Goal: Navigation & Orientation: Find specific page/section

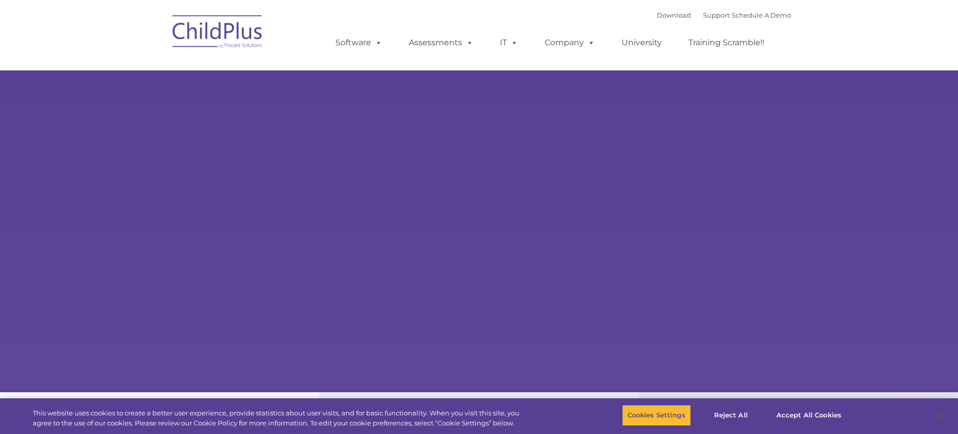
select select "MEDIUM"
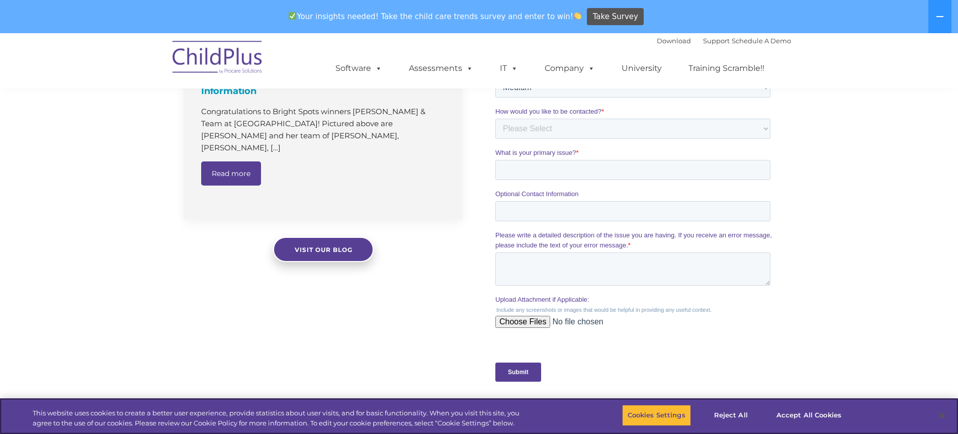
scroll to position [786, 0]
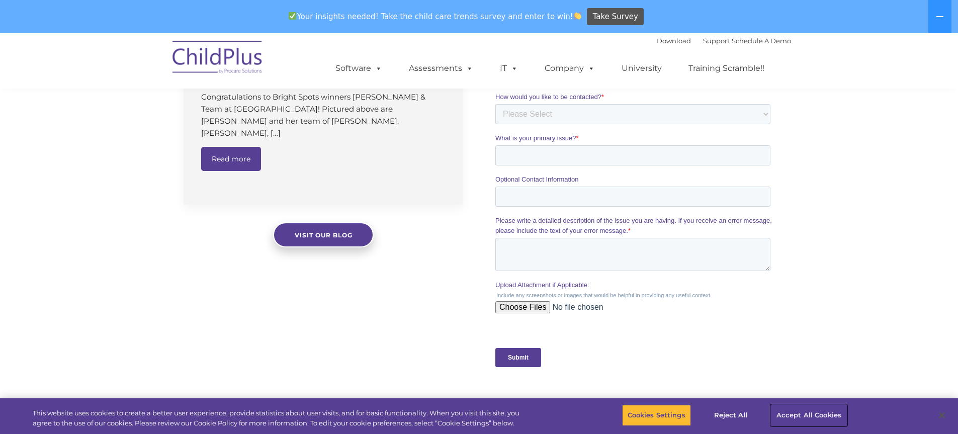
click at [785, 420] on button "Accept All Cookies" at bounding box center [809, 415] width 76 height 21
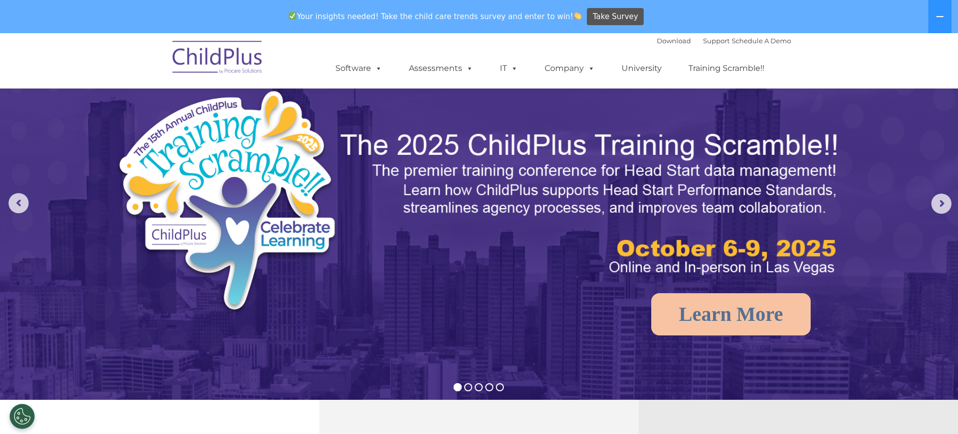
scroll to position [0, 0]
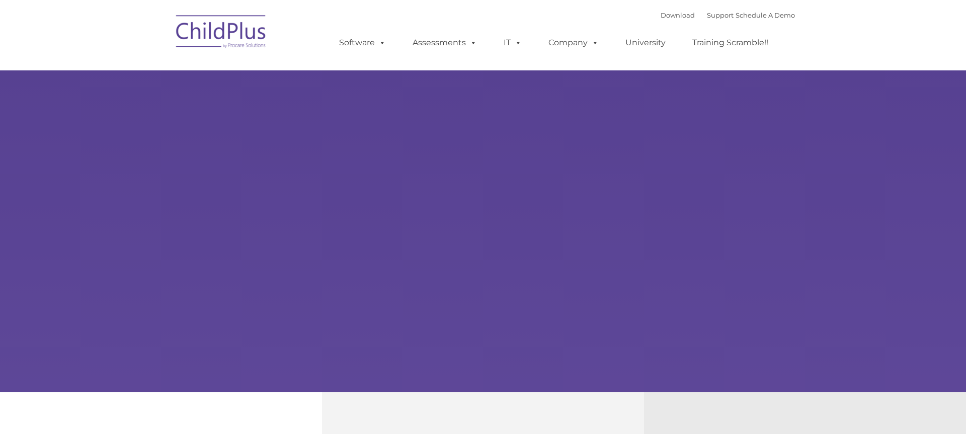
type input ""
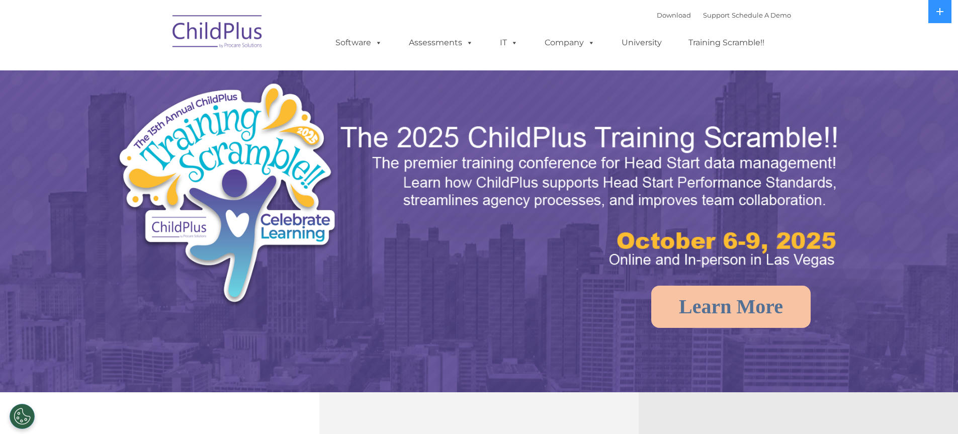
select select "MEDIUM"
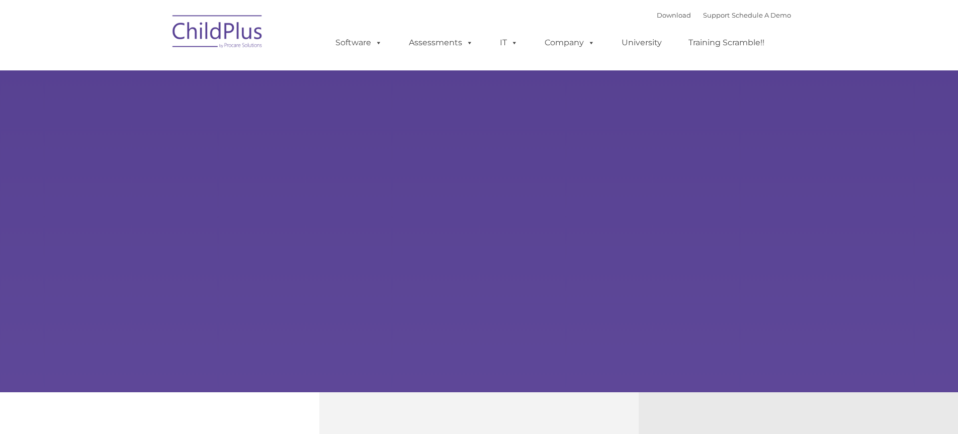
type input ""
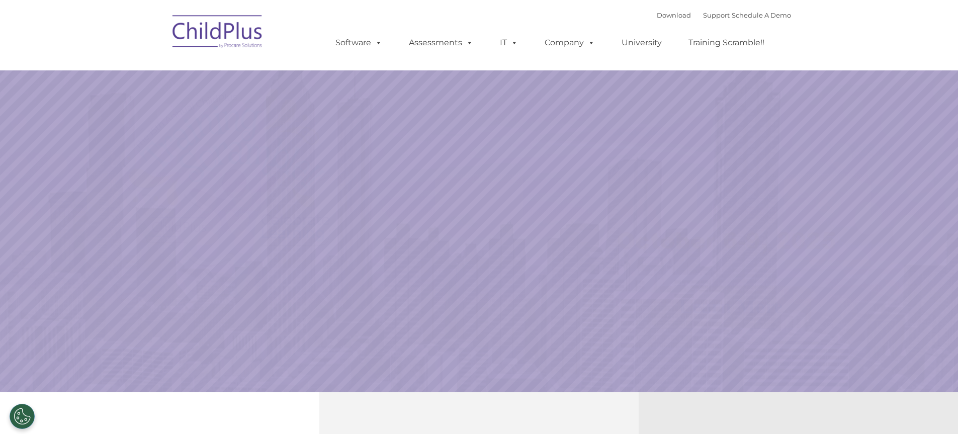
select select "MEDIUM"
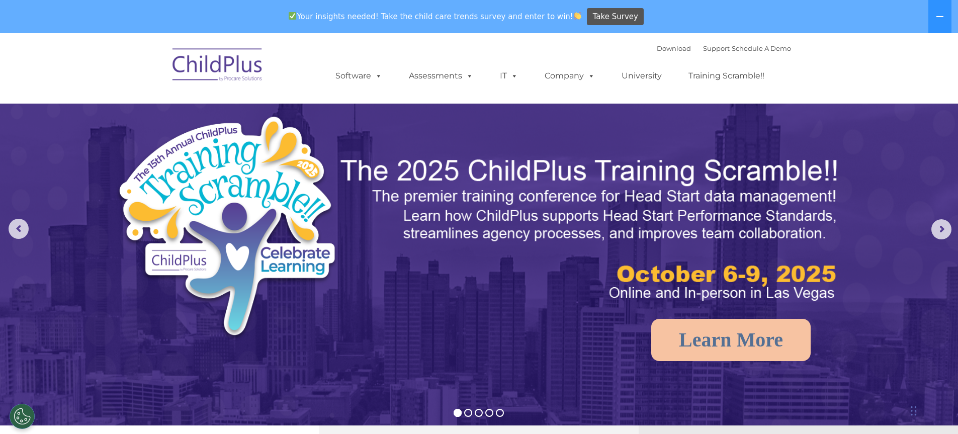
click at [291, 74] on div "Download Support | Schedule A Demo  MENU MENU Software ChildPlus: The original…" at bounding box center [480, 68] width 624 height 55
click at [230, 75] on img at bounding box center [218, 66] width 101 height 50
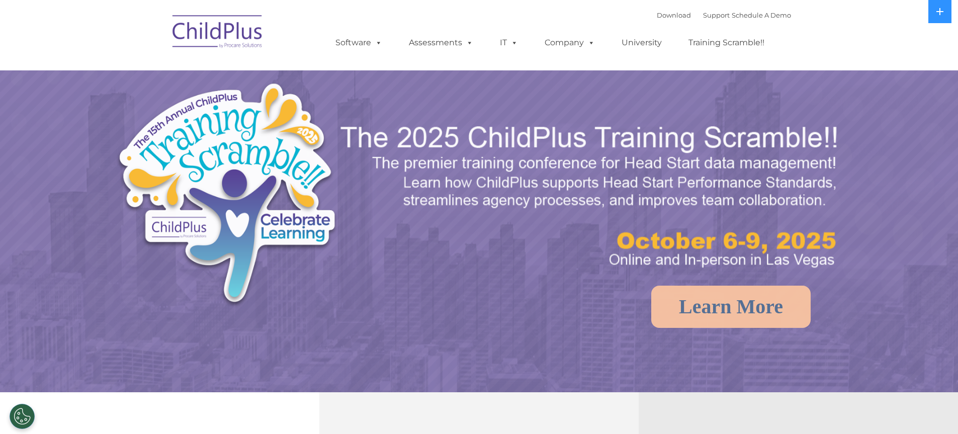
select select "MEDIUM"
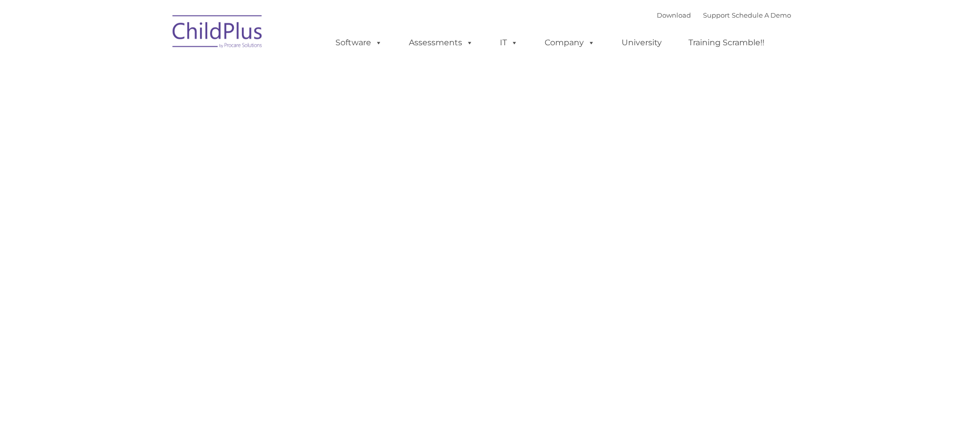
type input ""
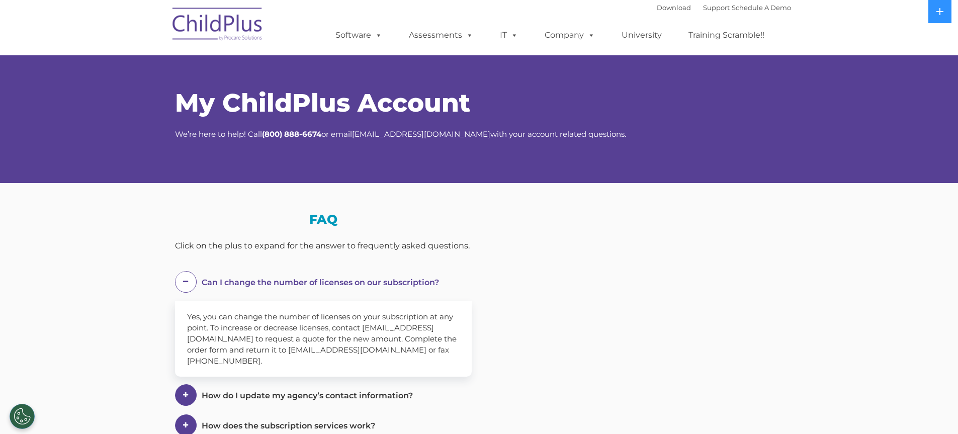
select select "MEDIUM"
